Goal: Task Accomplishment & Management: Manage account settings

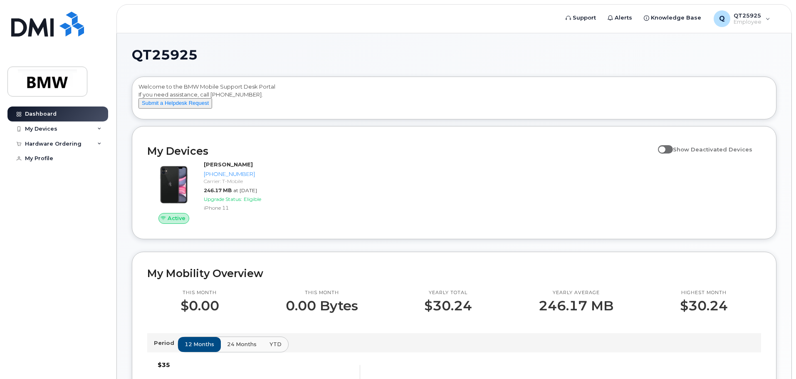
click at [673, 153] on span at bounding box center [665, 149] width 15 height 8
click at [665, 148] on input "Show Deactivated Devices" at bounding box center [661, 144] width 7 height 7
click at [672, 153] on span at bounding box center [665, 149] width 15 height 8
click at [665, 148] on input "Show Deactivated Devices" at bounding box center [661, 144] width 7 height 7
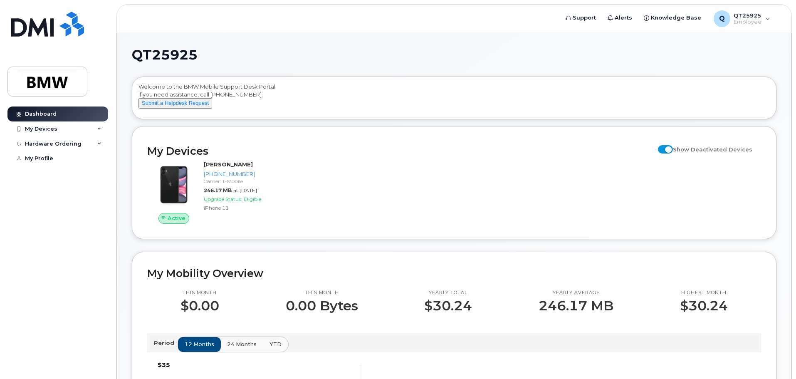
click at [667, 153] on span at bounding box center [665, 149] width 15 height 8
click at [665, 148] on input "Show Deactivated Devices" at bounding box center [661, 144] width 7 height 7
checkbox input "false"
click at [353, 195] on div "Active [PERSON_NAME] [PHONE_NUMBER] Carrier: T-Mobile 246.17 MB at [DATE] Upgra…" at bounding box center [454, 192] width 624 height 73
click at [36, 129] on div "My Devices" at bounding box center [41, 129] width 32 height 7
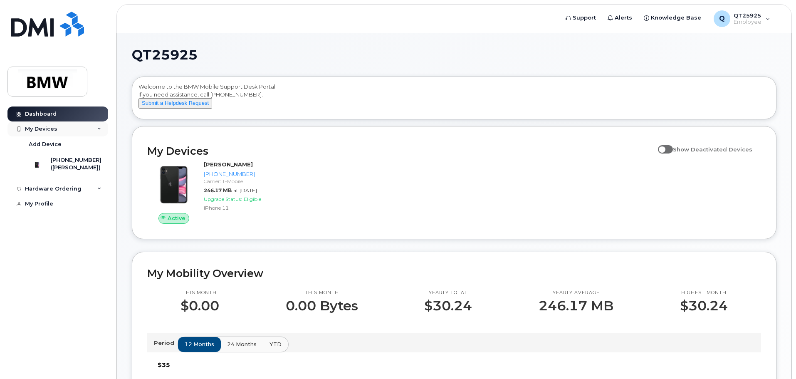
click at [97, 127] on icon at bounding box center [99, 129] width 4 height 4
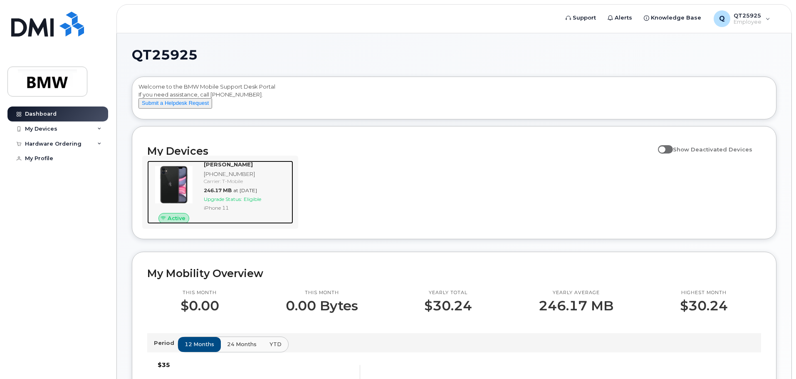
click at [176, 222] on span "Active" at bounding box center [177, 218] width 18 height 8
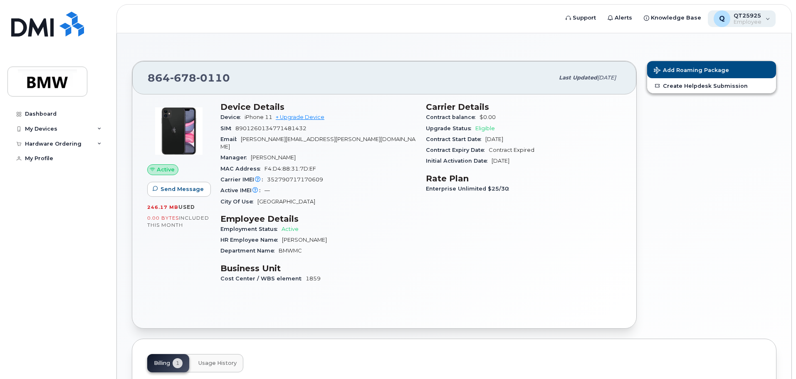
click at [767, 18] on div "Q QT25925 Employee" at bounding box center [742, 18] width 68 height 17
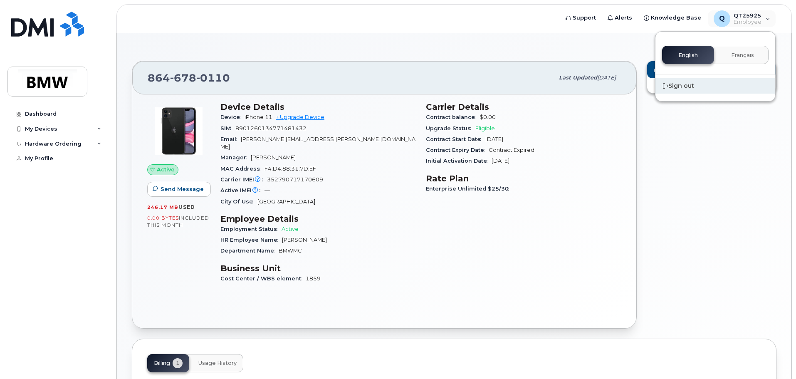
click at [684, 85] on div "Sign out" at bounding box center [716, 85] width 120 height 15
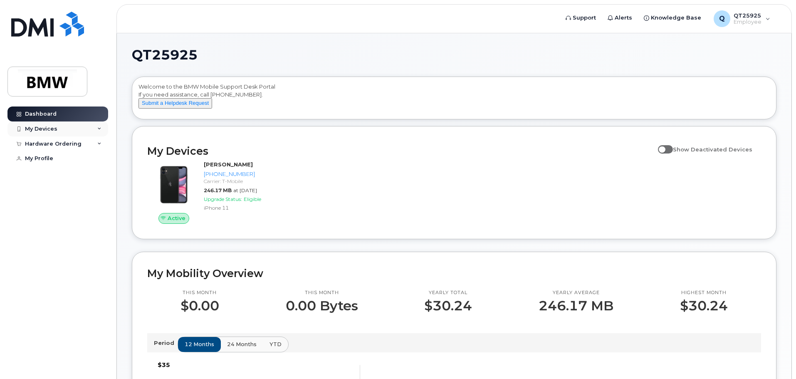
click at [74, 123] on div "My Devices" at bounding box center [57, 128] width 101 height 15
